Goal: Book appointment/travel/reservation

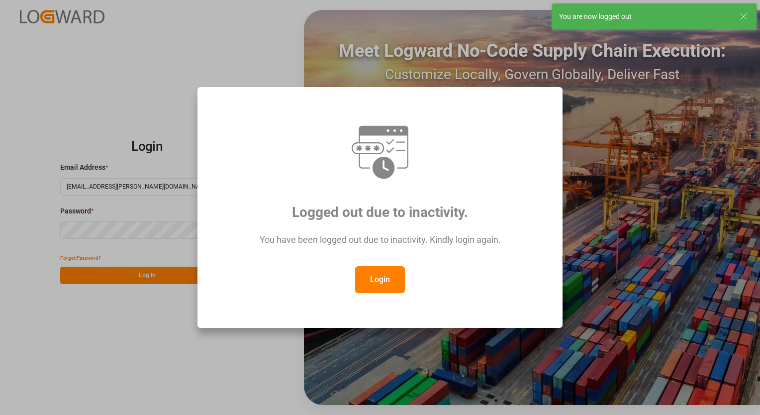
click at [375, 282] on button "Login" at bounding box center [380, 279] width 50 height 27
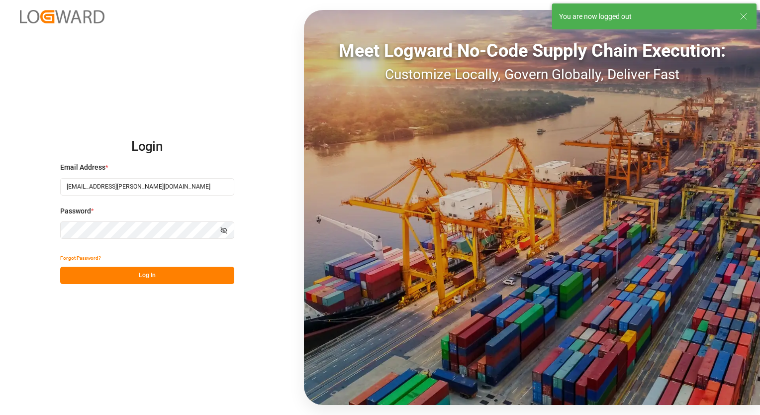
click at [129, 272] on button "Log In" at bounding box center [147, 275] width 174 height 17
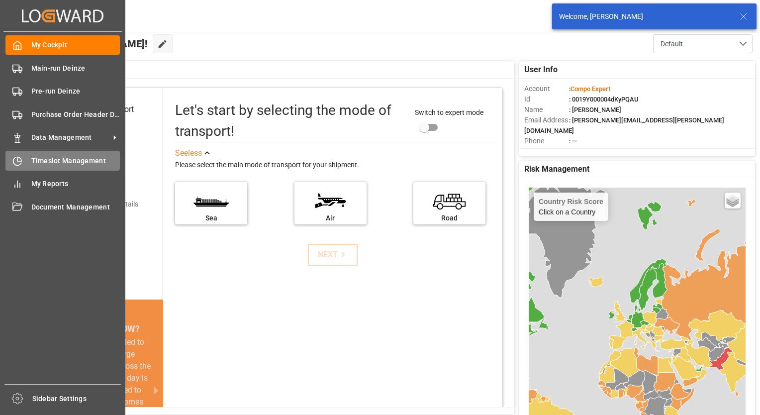
click at [54, 162] on span "Timeslot Management" at bounding box center [75, 161] width 89 height 10
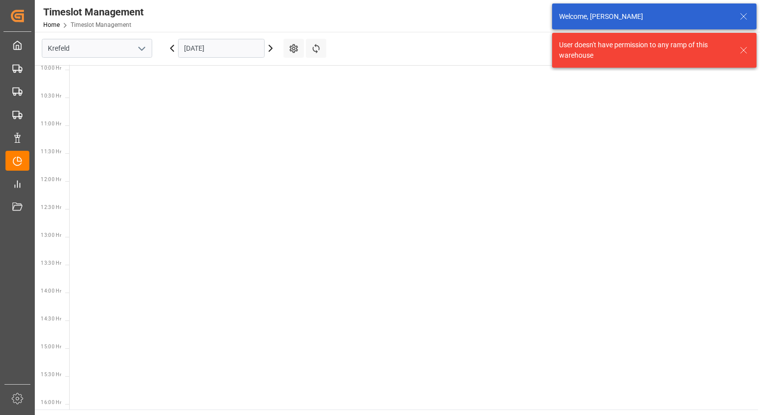
scroll to position [572, 0]
click at [145, 47] on icon "open menu" at bounding box center [142, 49] width 12 height 12
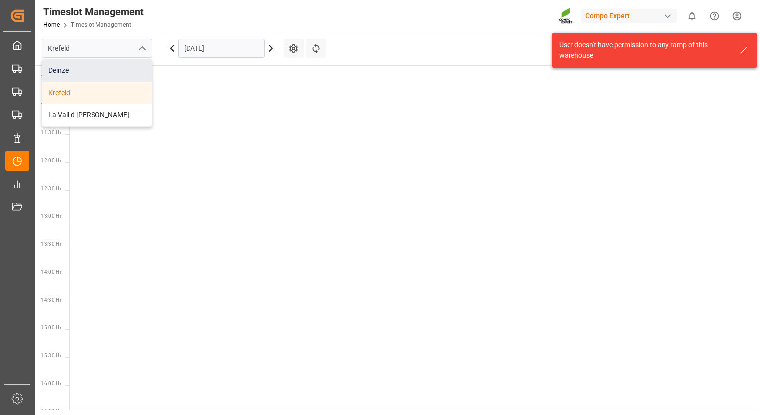
click at [102, 71] on div "Deinze" at bounding box center [96, 70] width 109 height 22
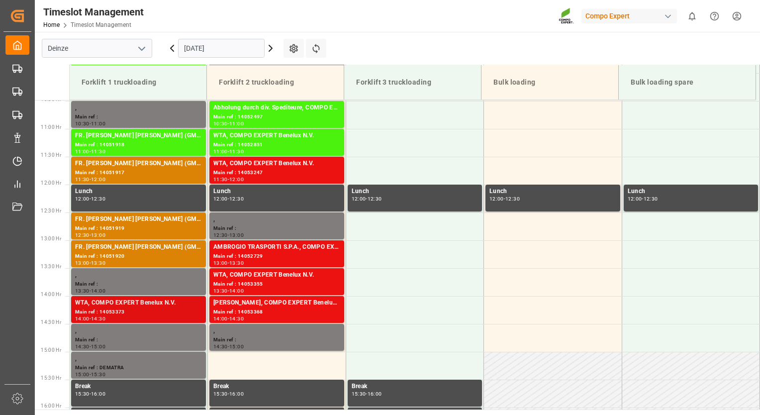
scroll to position [607, 0]
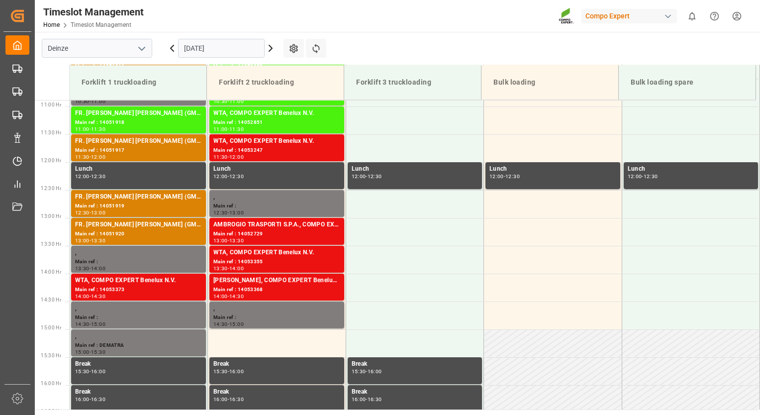
click at [272, 50] on icon at bounding box center [271, 48] width 12 height 12
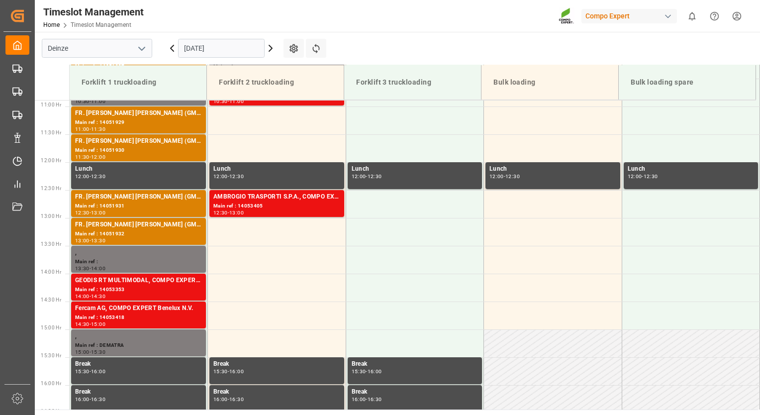
click at [269, 53] on icon at bounding box center [271, 48] width 12 height 12
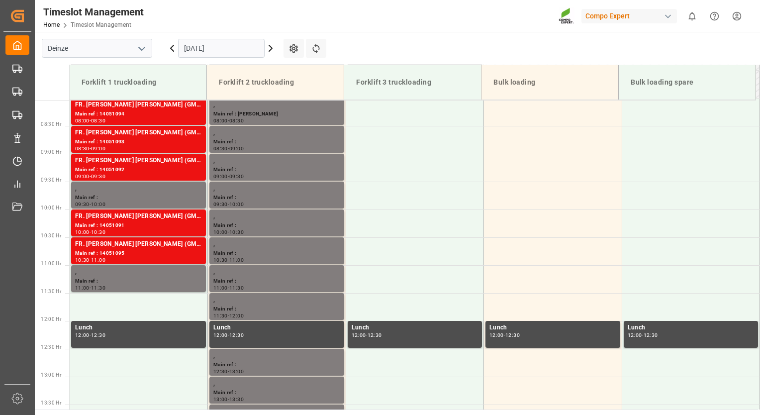
scroll to position [408, 0]
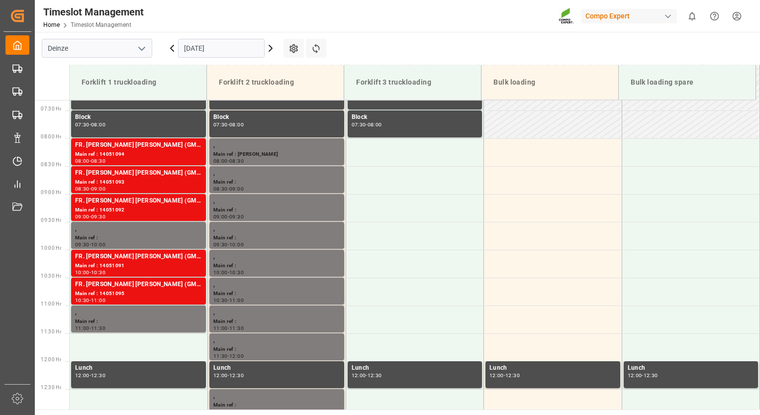
click at [273, 49] on icon at bounding box center [271, 48] width 12 height 12
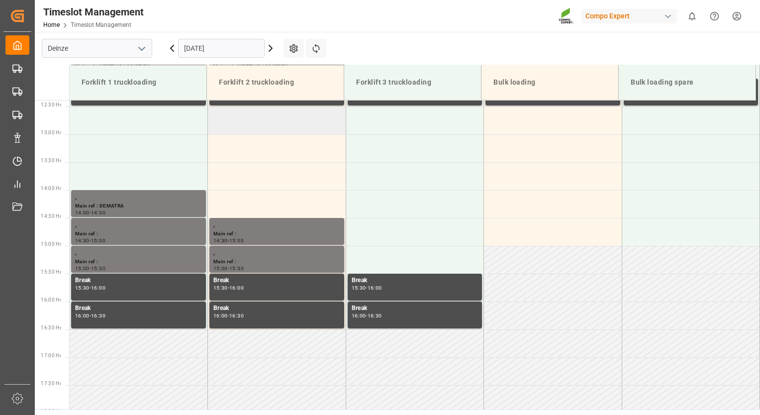
scroll to position [706, 0]
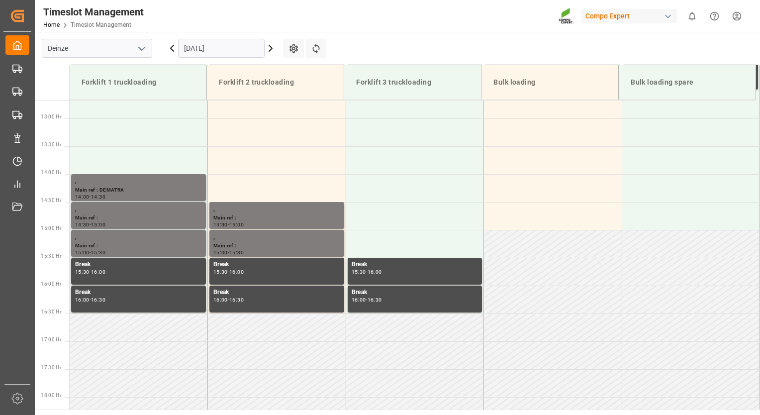
click at [232, 50] on input "[DATE]" at bounding box center [221, 48] width 87 height 19
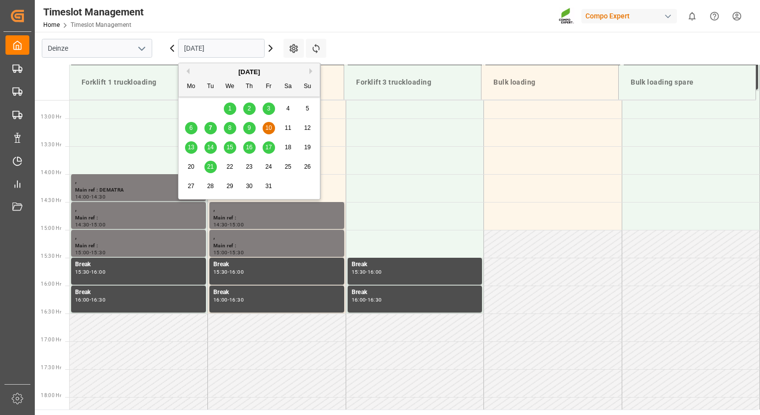
click at [213, 130] on div "7" at bounding box center [211, 128] width 12 height 12
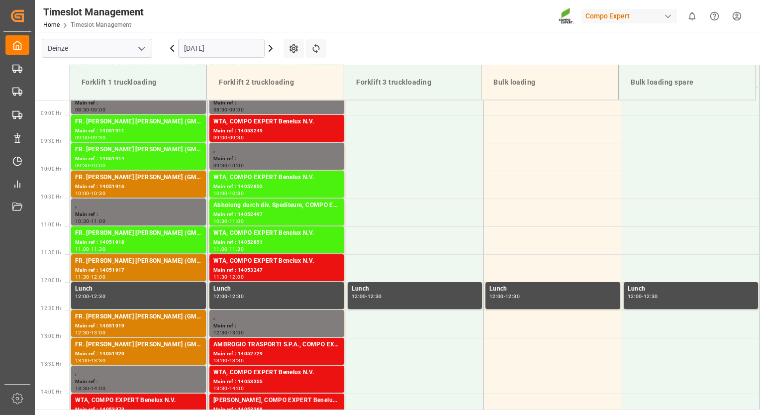
scroll to position [607, 0]
